Goal: Information Seeking & Learning: Learn about a topic

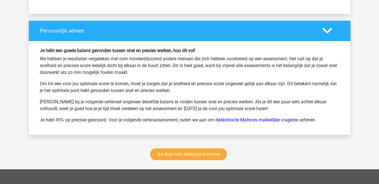
scroll to position [866, 0]
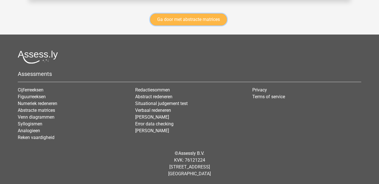
click at [205, 19] on link "Ga door met abstracte matrices" at bounding box center [188, 20] width 77 height 12
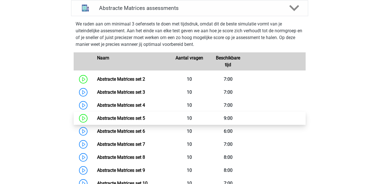
scroll to position [254, 0]
click at [145, 116] on link "Abstracte Matrices set 5" at bounding box center [121, 118] width 48 height 5
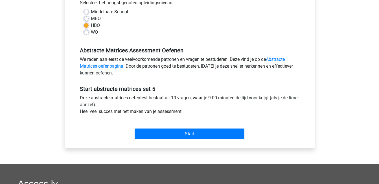
scroll to position [134, 0]
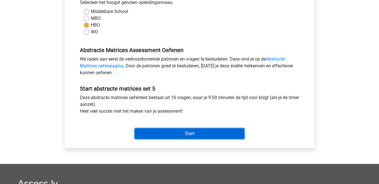
click at [192, 133] on input "Start" at bounding box center [190, 133] width 110 height 11
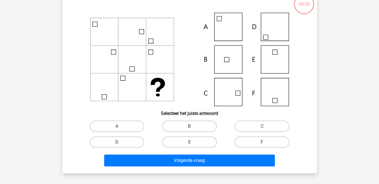
scroll to position [40, 0]
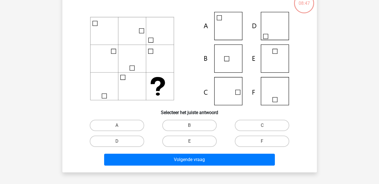
click at [233, 95] on icon at bounding box center [190, 58] width 228 height 93
click at [263, 128] on input "C" at bounding box center [264, 127] width 4 height 4
radio input "true"
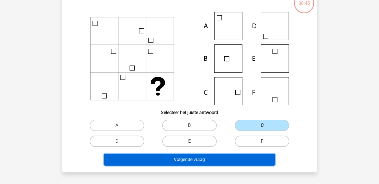
click at [251, 159] on button "Volgende vraag" at bounding box center [189, 159] width 171 height 12
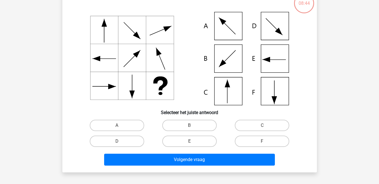
scroll to position [26, 0]
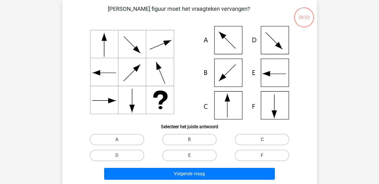
click at [270, 134] on label "C" at bounding box center [262, 139] width 55 height 11
click at [266, 139] on input "C" at bounding box center [264, 141] width 4 height 4
radio input "true"
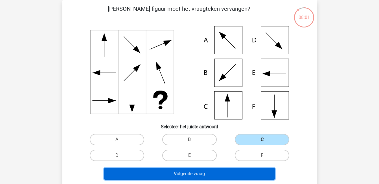
click at [242, 169] on button "Volgende vraag" at bounding box center [189, 174] width 171 height 12
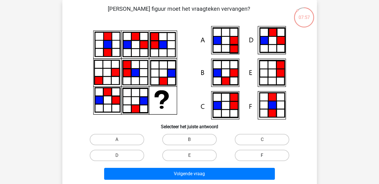
click at [260, 154] on label "F" at bounding box center [262, 154] width 55 height 11
click at [262, 155] on input "F" at bounding box center [264, 157] width 4 height 4
radio input "true"
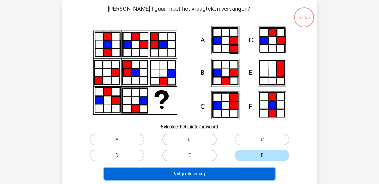
click at [258, 171] on button "Volgende vraag" at bounding box center [189, 174] width 171 height 12
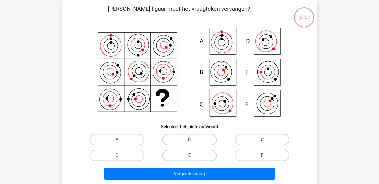
click at [133, 139] on label "A" at bounding box center [117, 139] width 55 height 11
click at [121, 139] on input "A" at bounding box center [119, 141] width 4 height 4
radio input "true"
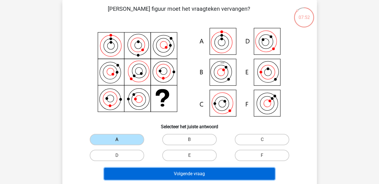
click at [175, 173] on button "Volgende vraag" at bounding box center [189, 174] width 171 height 12
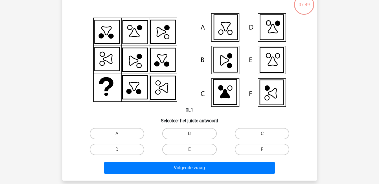
scroll to position [38, 0]
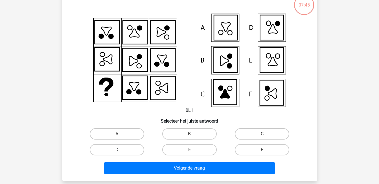
click at [106, 151] on label "D" at bounding box center [117, 149] width 55 height 11
click at [117, 151] on input "D" at bounding box center [119, 151] width 4 height 4
radio input "true"
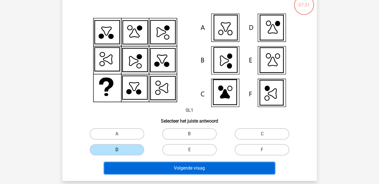
click at [136, 167] on button "Volgende vraag" at bounding box center [189, 168] width 171 height 12
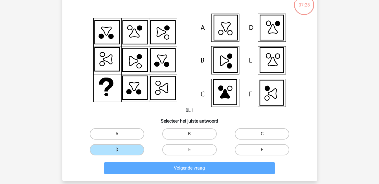
scroll to position [26, 0]
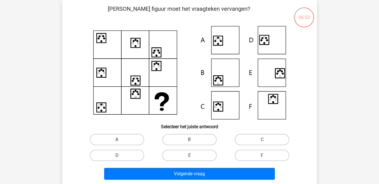
click at [122, 137] on label "A" at bounding box center [117, 139] width 55 height 11
click at [121, 139] on input "A" at bounding box center [119, 141] width 4 height 4
radio input "true"
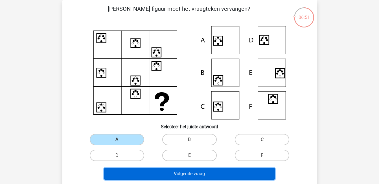
click at [164, 171] on button "Volgende vraag" at bounding box center [189, 174] width 171 height 12
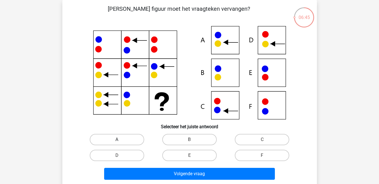
click at [124, 139] on label "A" at bounding box center [117, 139] width 55 height 11
click at [121, 139] on input "A" at bounding box center [119, 141] width 4 height 4
radio input "true"
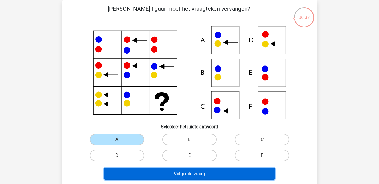
click at [164, 173] on button "Volgende vraag" at bounding box center [189, 174] width 171 height 12
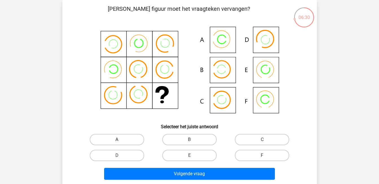
click at [116, 143] on label "A" at bounding box center [117, 139] width 55 height 11
click at [117, 143] on input "A" at bounding box center [119, 141] width 4 height 4
radio input "true"
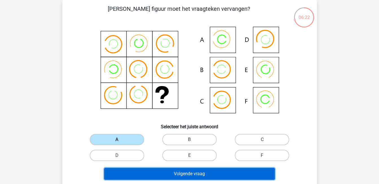
click at [156, 172] on button "Volgende vraag" at bounding box center [189, 174] width 171 height 12
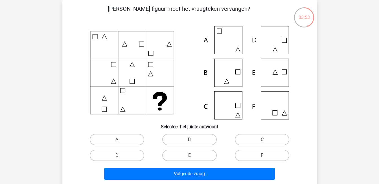
click at [154, 129] on h6 "Selecteer het juiste antwoord" at bounding box center [189, 124] width 237 height 10
click at [273, 140] on label "C" at bounding box center [262, 139] width 55 height 11
click at [266, 140] on input "C" at bounding box center [264, 141] width 4 height 4
radio input "true"
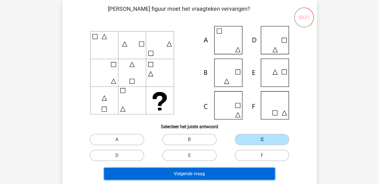
click at [238, 171] on button "Volgende vraag" at bounding box center [189, 174] width 171 height 12
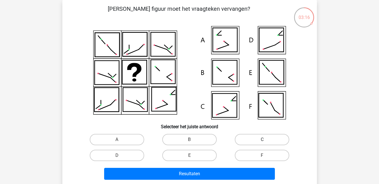
click at [249, 139] on label "C" at bounding box center [262, 139] width 55 height 11
click at [262, 139] on input "C" at bounding box center [264, 141] width 4 height 4
radio input "true"
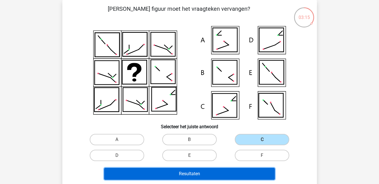
click at [252, 175] on button "Resultaten" at bounding box center [189, 174] width 171 height 12
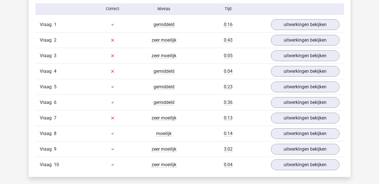
scroll to position [372, 0]
click at [326, 27] on link "uitwerkingen bekijken" at bounding box center [305, 24] width 79 height 12
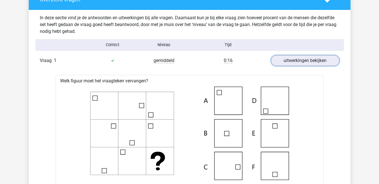
scroll to position [336, 0]
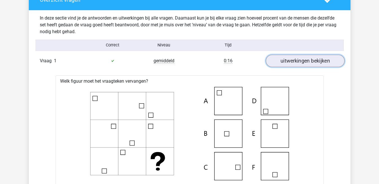
click at [316, 60] on link "uitwerkingen bekijken" at bounding box center [305, 61] width 79 height 12
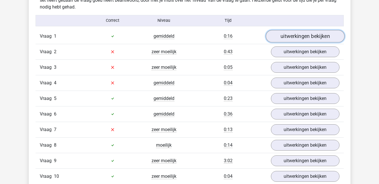
scroll to position [361, 0]
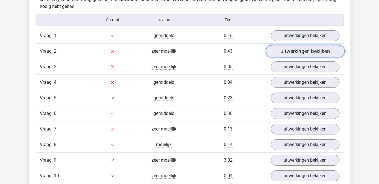
click at [294, 53] on link "uitwerkingen bekijken" at bounding box center [305, 51] width 79 height 12
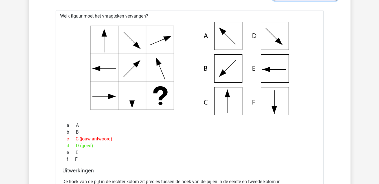
scroll to position [377, 0]
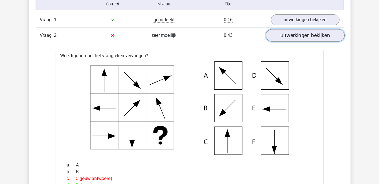
click at [309, 38] on link "uitwerkingen bekijken" at bounding box center [305, 35] width 79 height 12
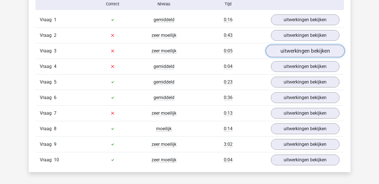
click at [305, 52] on link "uitwerkingen bekijken" at bounding box center [305, 51] width 79 height 12
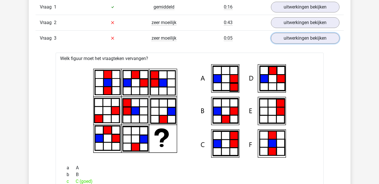
scroll to position [389, 0]
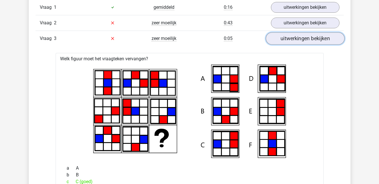
click at [316, 39] on link "uitwerkingen bekijken" at bounding box center [305, 38] width 79 height 12
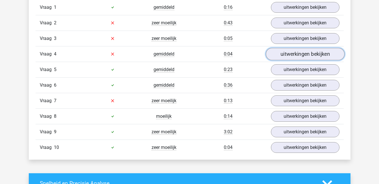
click at [307, 52] on link "uitwerkingen bekijken" at bounding box center [305, 54] width 79 height 12
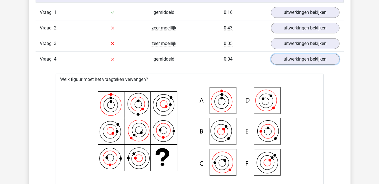
scroll to position [384, 0]
click at [302, 57] on link "uitwerkingen bekijken" at bounding box center [305, 59] width 79 height 12
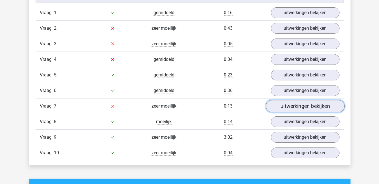
click at [293, 107] on link "uitwerkingen bekijken" at bounding box center [305, 106] width 79 height 12
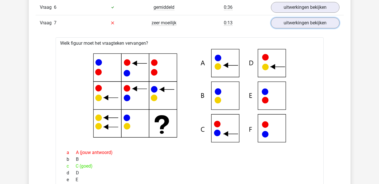
scroll to position [418, 0]
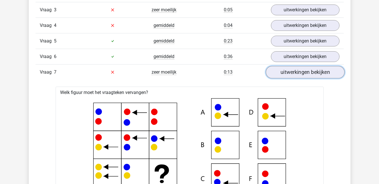
click at [320, 72] on link "uitwerkingen bekijken" at bounding box center [305, 72] width 79 height 12
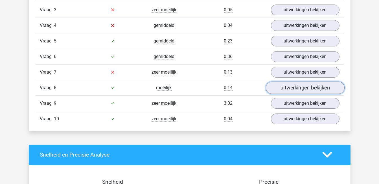
click at [312, 88] on link "uitwerkingen bekijken" at bounding box center [305, 87] width 79 height 12
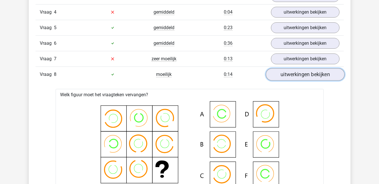
scroll to position [431, 0]
click at [312, 73] on link "uitwerkingen bekijken" at bounding box center [305, 74] width 79 height 12
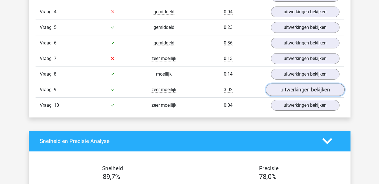
click at [314, 90] on link "uitwerkingen bekijken" at bounding box center [305, 89] width 79 height 12
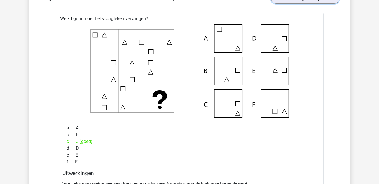
scroll to position [522, 0]
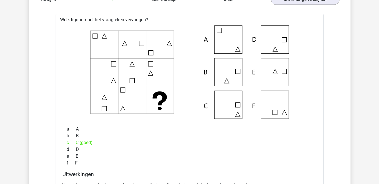
drag, startPoint x: 296, startPoint y: 143, endPoint x: 229, endPoint y: 167, distance: 71.1
click at [229, 167] on div "a A b B c C (goed) d D e E f F" at bounding box center [189, 145] width 255 height 45
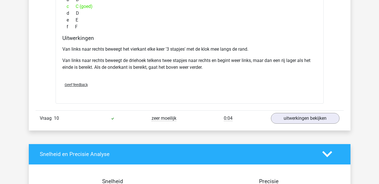
scroll to position [658, 0]
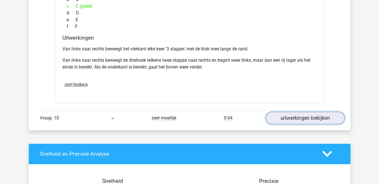
click at [312, 117] on link "uitwerkingen bekijken" at bounding box center [305, 118] width 79 height 12
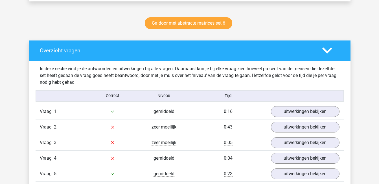
scroll to position [286, 0]
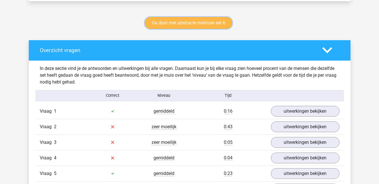
click at [199, 22] on link "Ga door met abstracte matrices set 6" at bounding box center [189, 23] width 88 height 12
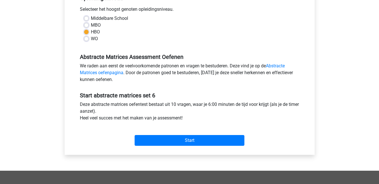
scroll to position [127, 0]
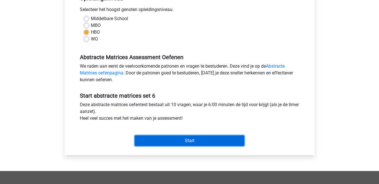
click at [213, 138] on input "Start" at bounding box center [190, 140] width 110 height 11
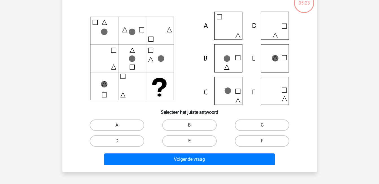
scroll to position [52, 0]
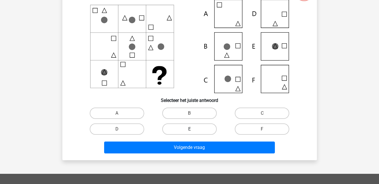
click at [187, 127] on label "E" at bounding box center [189, 128] width 55 height 11
click at [190, 129] on input "E" at bounding box center [192, 131] width 4 height 4
radio input "true"
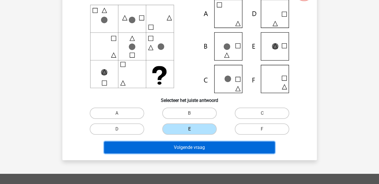
click at [204, 146] on button "Volgende vraag" at bounding box center [189, 147] width 171 height 12
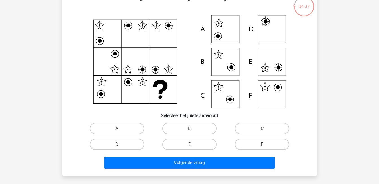
scroll to position [37, 0]
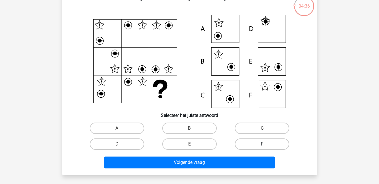
click at [279, 142] on label "F" at bounding box center [262, 143] width 55 height 11
click at [266, 144] on input "F" at bounding box center [264, 146] width 4 height 4
radio input "true"
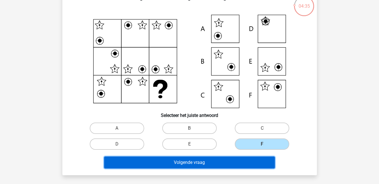
click at [240, 162] on button "Volgende vraag" at bounding box center [189, 162] width 171 height 12
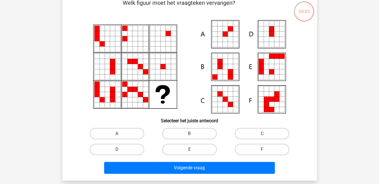
scroll to position [34, 0]
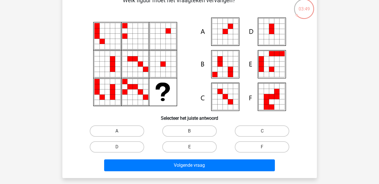
click at [111, 128] on label "A" at bounding box center [117, 130] width 55 height 11
click at [117, 131] on input "A" at bounding box center [119, 133] width 4 height 4
radio input "true"
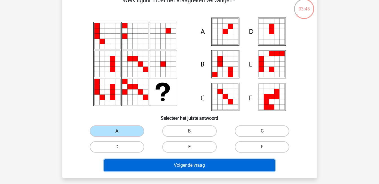
click at [173, 165] on button "Volgende vraag" at bounding box center [189, 165] width 171 height 12
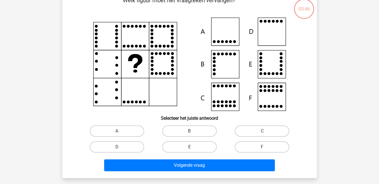
scroll to position [26, 0]
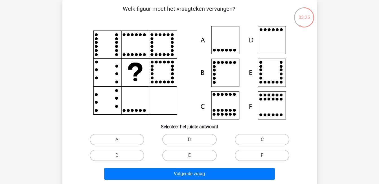
click at [126, 153] on label "D" at bounding box center [117, 154] width 55 height 11
click at [121, 155] on input "D" at bounding box center [119, 157] width 4 height 4
radio input "true"
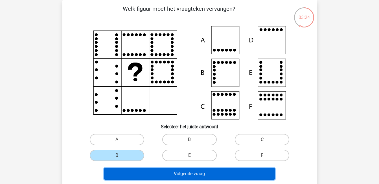
click at [185, 172] on button "Volgende vraag" at bounding box center [189, 174] width 171 height 12
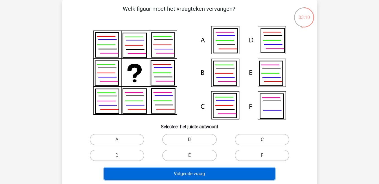
click at [185, 172] on button "Volgende vraag" at bounding box center [189, 174] width 171 height 12
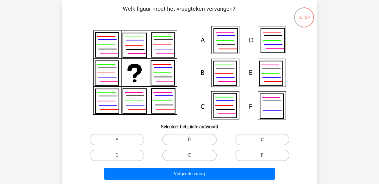
click at [207, 153] on label "E" at bounding box center [189, 154] width 55 height 11
click at [193, 155] on input "E" at bounding box center [192, 157] width 4 height 4
radio input "true"
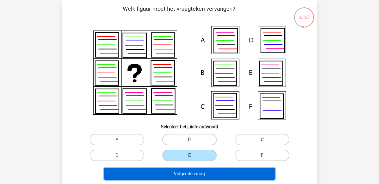
click at [223, 172] on button "Volgende vraag" at bounding box center [189, 174] width 171 height 12
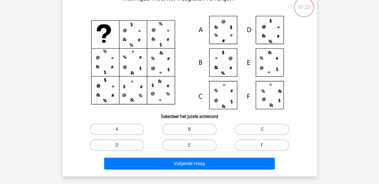
scroll to position [36, 0]
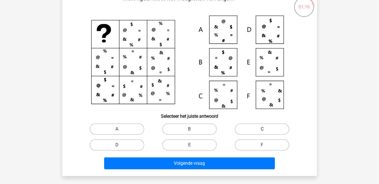
click at [259, 130] on label "C" at bounding box center [262, 128] width 55 height 11
click at [262, 130] on input "C" at bounding box center [264, 131] width 4 height 4
radio input "true"
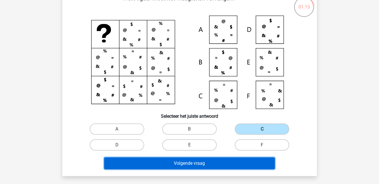
click at [256, 159] on button "Volgende vraag" at bounding box center [189, 163] width 171 height 12
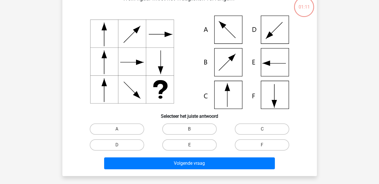
scroll to position [26, 0]
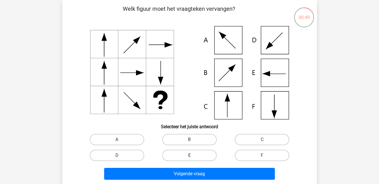
click at [182, 154] on label "E" at bounding box center [189, 154] width 55 height 11
click at [190, 155] on input "E" at bounding box center [192, 157] width 4 height 4
radio input "true"
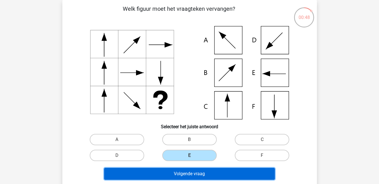
click at [198, 171] on button "Volgende vraag" at bounding box center [189, 174] width 171 height 12
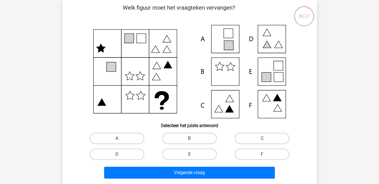
scroll to position [27, 0]
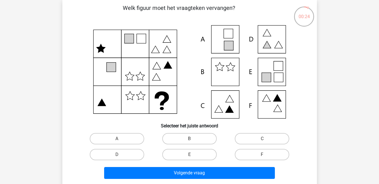
click at [278, 110] on icon at bounding box center [278, 108] width 8 height 7
click at [260, 151] on label "F" at bounding box center [262, 154] width 55 height 11
click at [262, 154] on input "F" at bounding box center [264, 156] width 4 height 4
radio input "true"
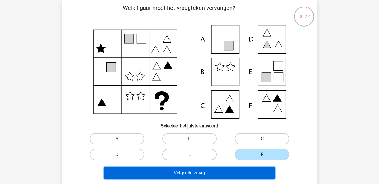
click at [259, 169] on button "Volgende vraag" at bounding box center [189, 173] width 171 height 12
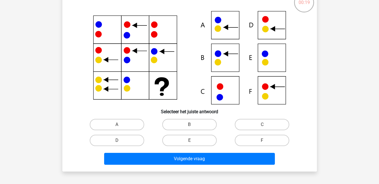
scroll to position [41, 0]
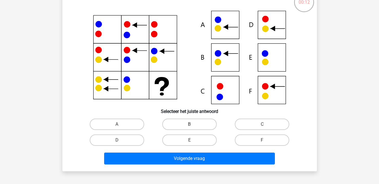
click at [196, 121] on label "B" at bounding box center [189, 123] width 55 height 11
click at [193, 124] on input "B" at bounding box center [192, 126] width 4 height 4
radio input "true"
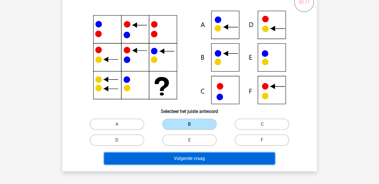
click at [205, 159] on button "Volgende vraag" at bounding box center [189, 158] width 171 height 12
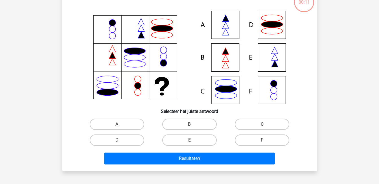
scroll to position [26, 0]
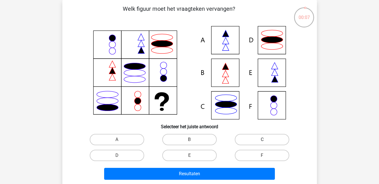
click at [255, 139] on label "C" at bounding box center [262, 139] width 55 height 11
click at [262, 139] on input "C" at bounding box center [264, 141] width 4 height 4
radio input "true"
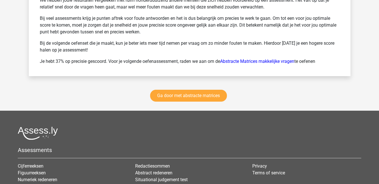
scroll to position [787, 0]
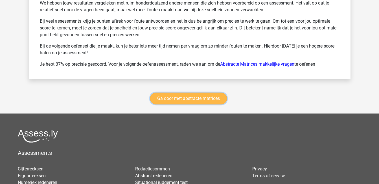
click at [186, 97] on link "Ga door met abstracte matrices" at bounding box center [188, 98] width 77 height 12
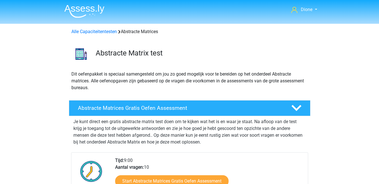
scroll to position [252, 0]
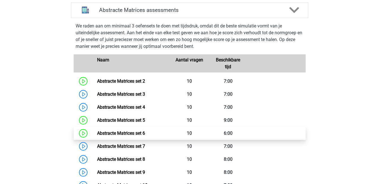
click at [145, 131] on link "Abstracte Matrices set 6" at bounding box center [121, 132] width 48 height 5
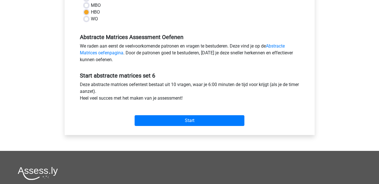
scroll to position [147, 0]
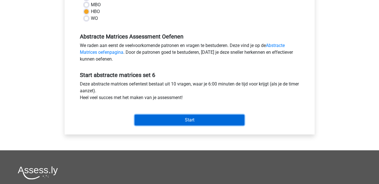
click at [168, 120] on input "Start" at bounding box center [190, 119] width 110 height 11
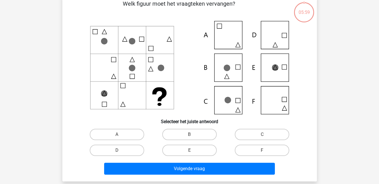
scroll to position [32, 0]
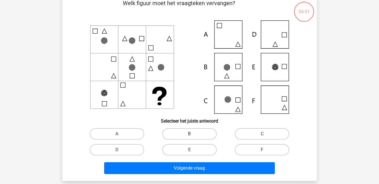
click at [198, 134] on label "B" at bounding box center [189, 133] width 55 height 11
click at [193, 134] on input "B" at bounding box center [192, 136] width 4 height 4
radio input "true"
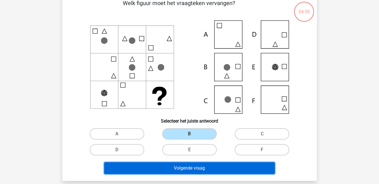
click at [212, 166] on button "Volgende vraag" at bounding box center [189, 168] width 171 height 12
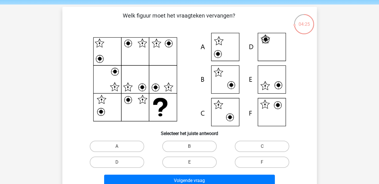
scroll to position [19, 0]
click at [259, 146] on label "C" at bounding box center [262, 145] width 55 height 11
click at [262, 146] on input "C" at bounding box center [264, 148] width 4 height 4
radio input "true"
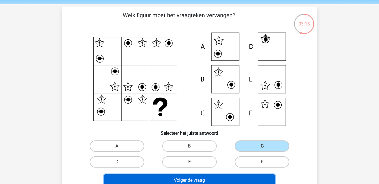
click at [250, 175] on button "Volgende vraag" at bounding box center [189, 180] width 171 height 12
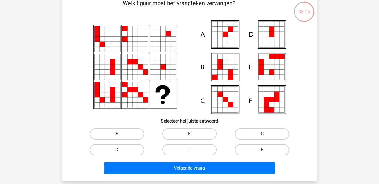
scroll to position [31, 0]
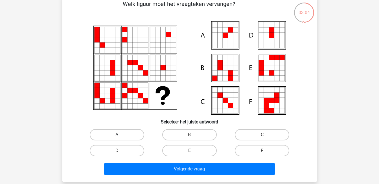
click at [131, 132] on label "A" at bounding box center [117, 134] width 55 height 11
click at [121, 134] on input "A" at bounding box center [119, 136] width 4 height 4
radio input "true"
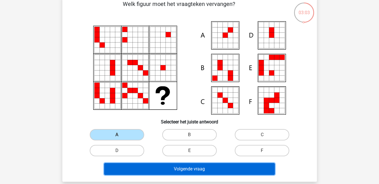
click at [193, 173] on button "Volgende vraag" at bounding box center [189, 169] width 171 height 12
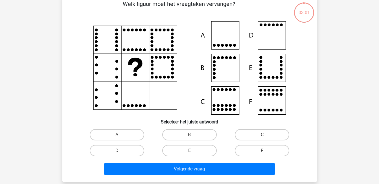
scroll to position [26, 0]
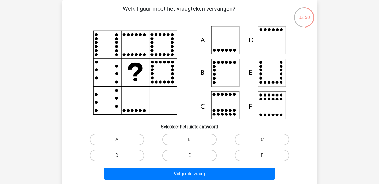
click at [121, 153] on label "D" at bounding box center [117, 154] width 55 height 11
click at [121, 155] on input "D" at bounding box center [119, 157] width 4 height 4
radio input "true"
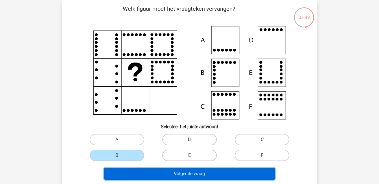
click at [175, 171] on button "Volgende vraag" at bounding box center [189, 174] width 171 height 12
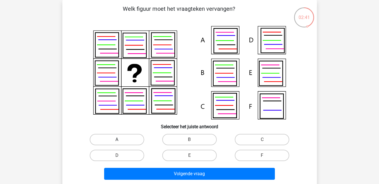
click at [121, 138] on label "A" at bounding box center [117, 139] width 55 height 11
click at [121, 139] on input "A" at bounding box center [119, 141] width 4 height 4
radio input "true"
click at [177, 182] on div "Welk figuur moet het vraagteken vervangen?" at bounding box center [189, 93] width 255 height 186
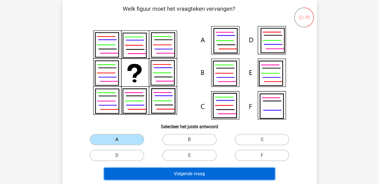
click at [180, 172] on button "Volgende vraag" at bounding box center [189, 174] width 171 height 12
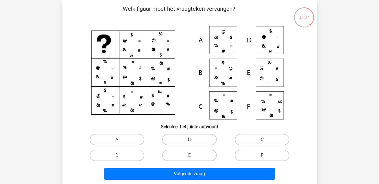
click at [257, 159] on label "F" at bounding box center [262, 154] width 55 height 11
click at [262, 159] on input "F" at bounding box center [264, 157] width 4 height 4
radio input "true"
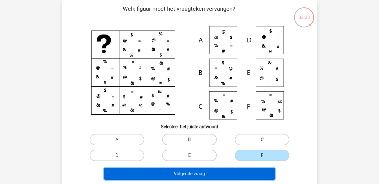
click at [249, 173] on button "Volgende vraag" at bounding box center [189, 174] width 171 height 12
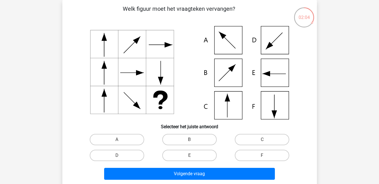
click at [192, 157] on input "E" at bounding box center [192, 157] width 4 height 4
radio input "true"
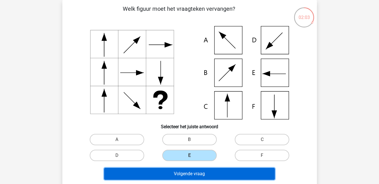
click at [209, 172] on button "Volgende vraag" at bounding box center [189, 174] width 171 height 12
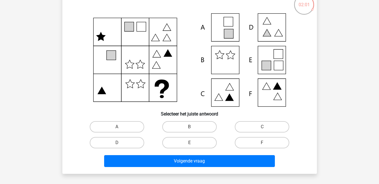
scroll to position [40, 0]
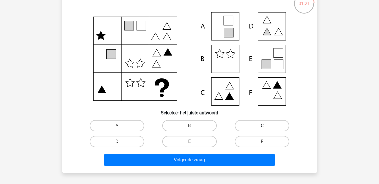
click at [267, 127] on label "C" at bounding box center [262, 125] width 55 height 11
click at [266, 127] on input "C" at bounding box center [264, 127] width 4 height 4
radio input "true"
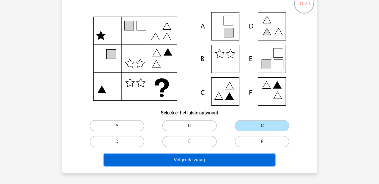
click at [236, 162] on button "Volgende vraag" at bounding box center [189, 160] width 171 height 12
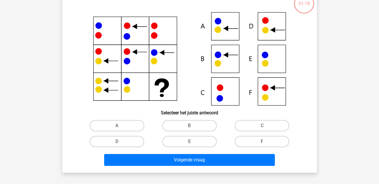
scroll to position [26, 0]
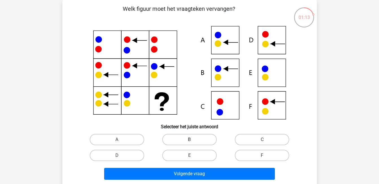
click at [204, 141] on label "B" at bounding box center [189, 139] width 55 height 11
click at [193, 141] on input "B" at bounding box center [192, 141] width 4 height 4
radio input "true"
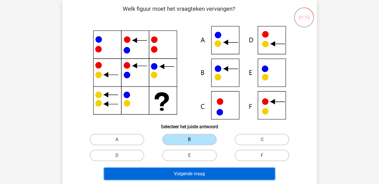
click at [224, 173] on button "Volgende vraag" at bounding box center [189, 174] width 171 height 12
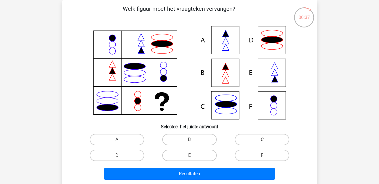
click at [121, 136] on label "A" at bounding box center [117, 139] width 55 height 11
click at [121, 139] on input "A" at bounding box center [119, 141] width 4 height 4
radio input "true"
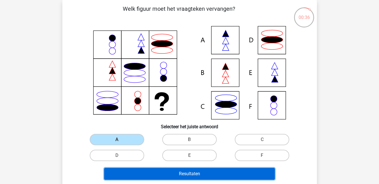
click at [163, 174] on button "Resultaten" at bounding box center [189, 174] width 171 height 12
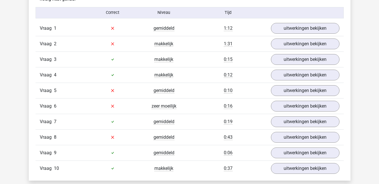
scroll to position [366, 0]
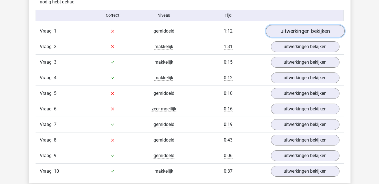
click at [307, 32] on link "uitwerkingen bekijken" at bounding box center [305, 31] width 79 height 12
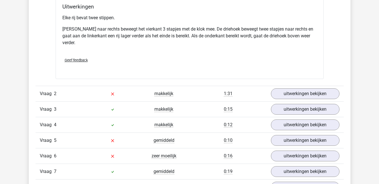
scroll to position [565, 0]
click at [327, 92] on link "uitwerkingen bekijken" at bounding box center [305, 93] width 79 height 12
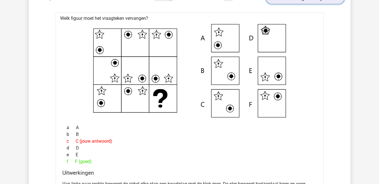
scroll to position [660, 0]
